Goal: Information Seeking & Learning: Learn about a topic

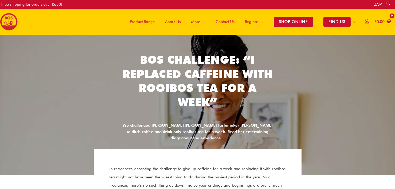
click at [139, 21] on span "Product Range" at bounding box center [142, 22] width 25 height 16
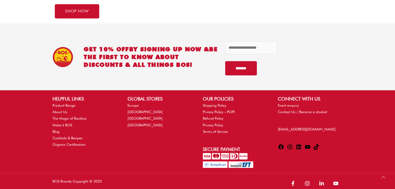
scroll to position [603, 0]
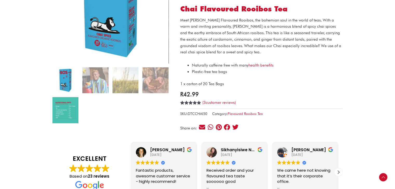
click at [70, 116] on img at bounding box center [65, 110] width 26 height 26
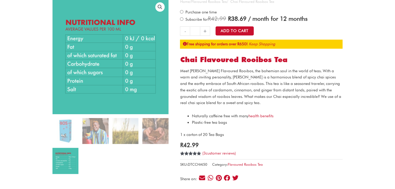
scroll to position [52, 0]
click at [97, 134] on img at bounding box center [95, 131] width 26 height 26
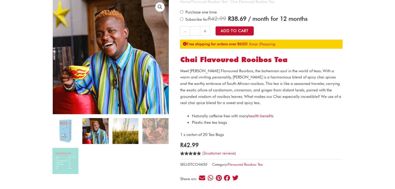
click at [132, 134] on img at bounding box center [125, 131] width 26 height 26
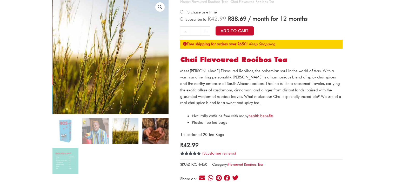
click at [148, 134] on img at bounding box center [155, 131] width 26 height 26
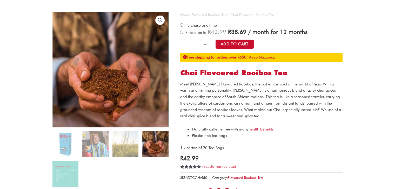
scroll to position [0, 0]
